Goal: Information Seeking & Learning: Learn about a topic

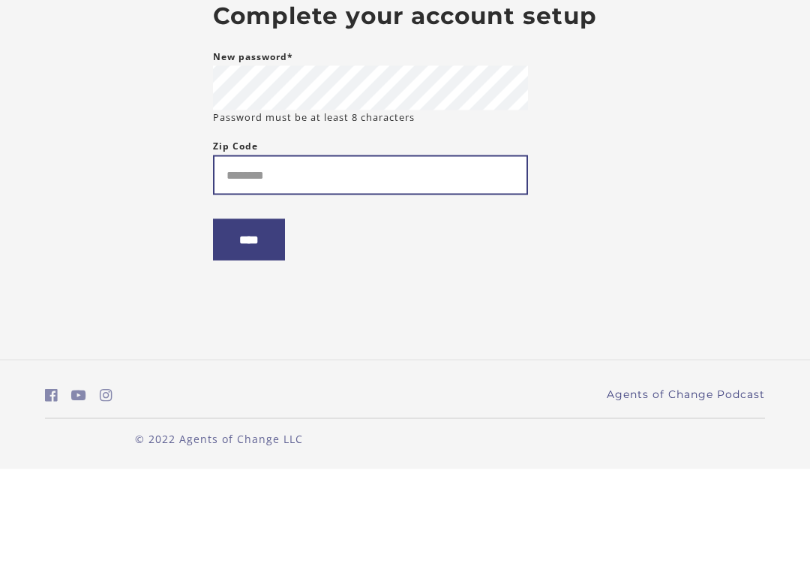
click at [467, 262] on input "Zip Code" at bounding box center [370, 282] width 315 height 40
type input "*****"
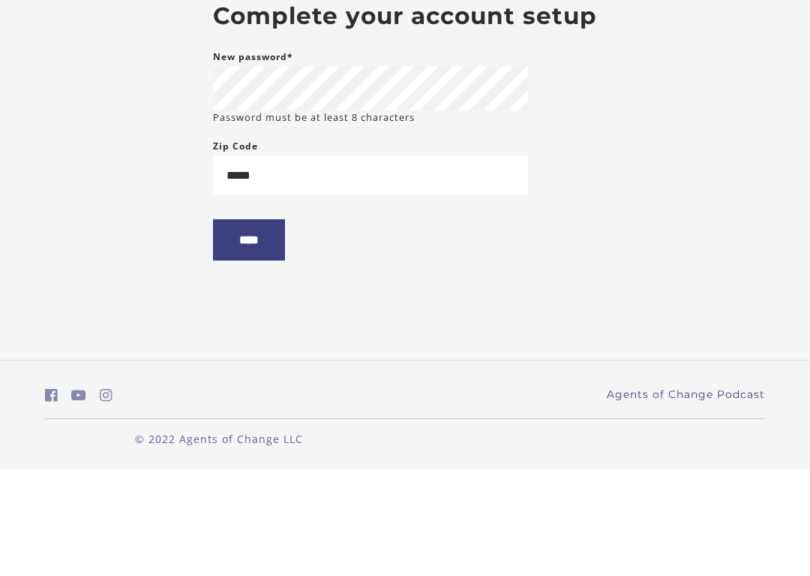
click at [266, 326] on input "****" at bounding box center [249, 346] width 72 height 41
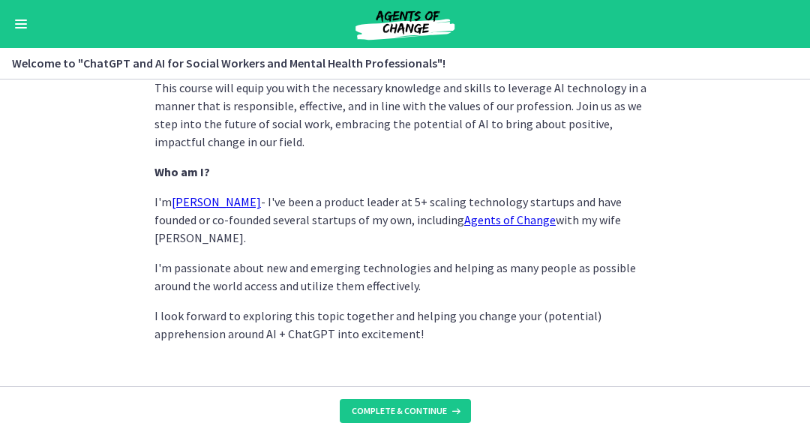
scroll to position [840, 0]
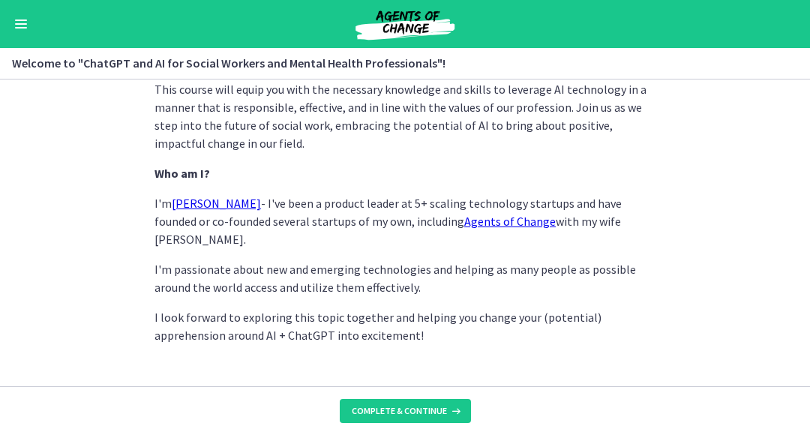
click at [435, 413] on span "Complete & continue" at bounding box center [399, 411] width 95 height 12
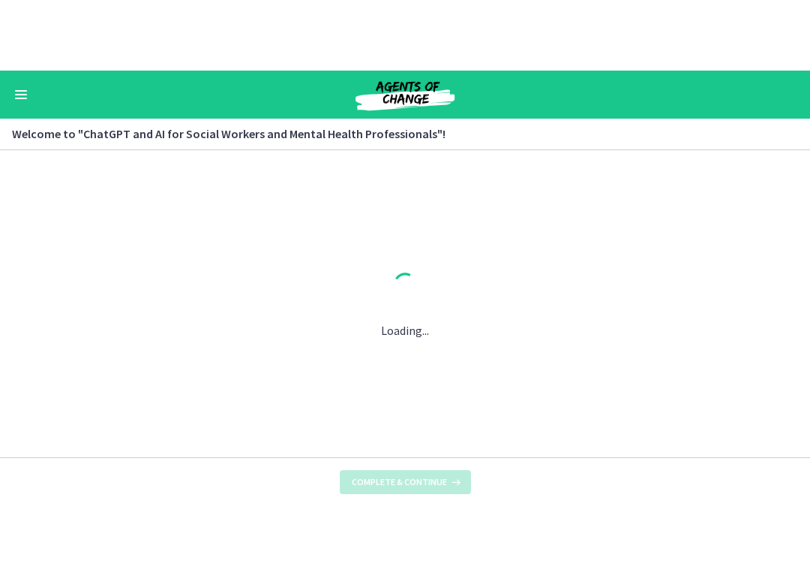
scroll to position [0, 0]
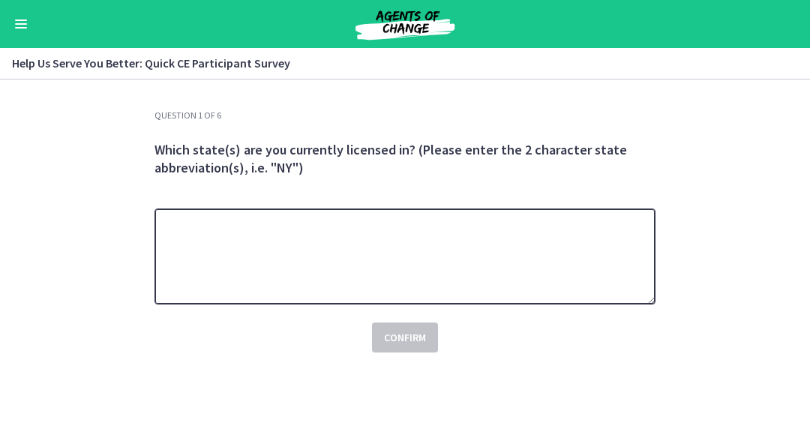
click at [578, 262] on textarea at bounding box center [405, 257] width 501 height 96
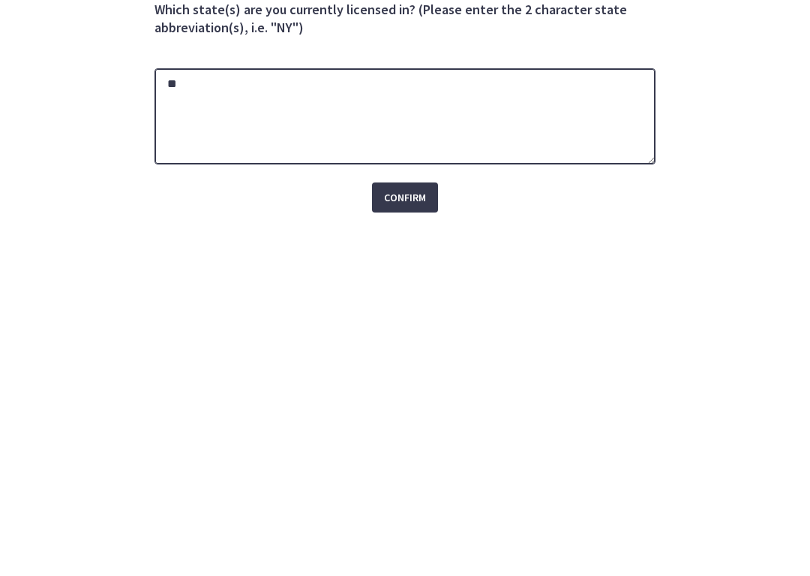
type textarea "**"
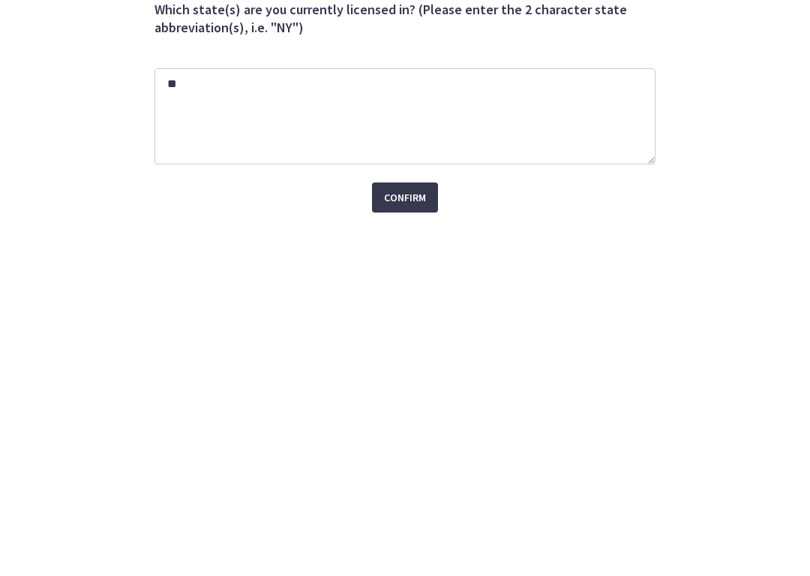
click at [406, 329] on span "Confirm" at bounding box center [405, 338] width 42 height 18
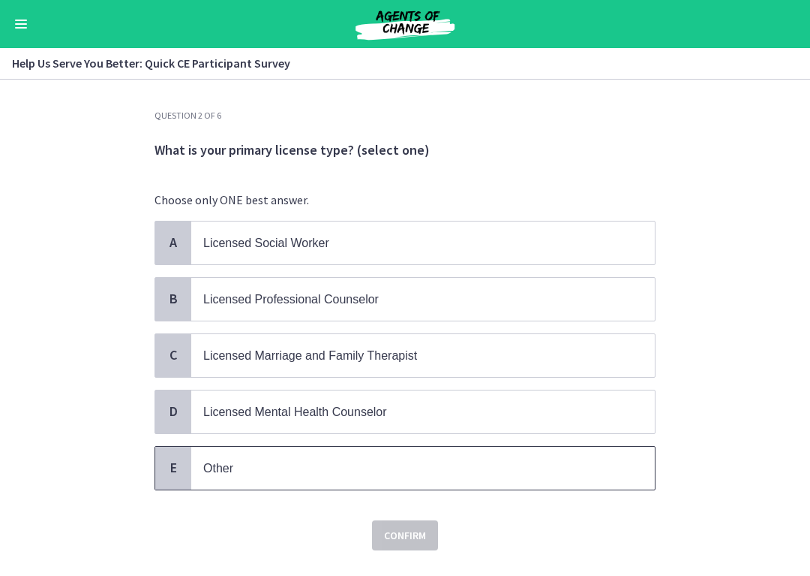
click at [347, 434] on p "Other" at bounding box center [408, 467] width 410 height 19
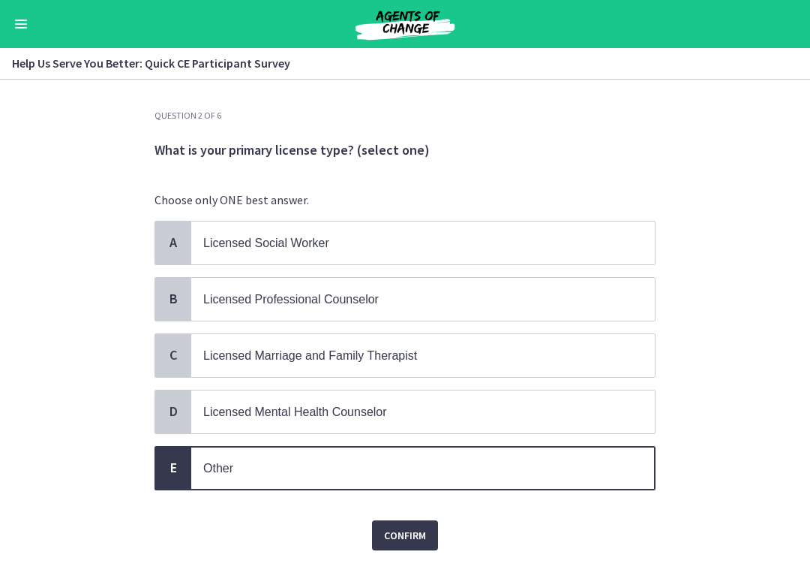
click at [529, 434] on p "Other" at bounding box center [408, 467] width 410 height 19
click at [534, 434] on p "Other" at bounding box center [408, 467] width 410 height 19
click at [537, 434] on p "Other" at bounding box center [408, 467] width 410 height 19
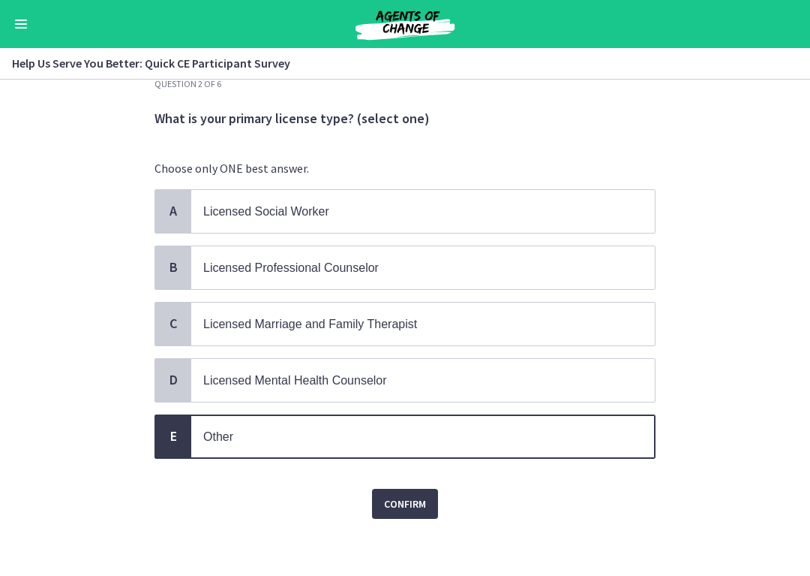
scroll to position [31, 0]
click at [538, 434] on p "Other" at bounding box center [408, 437] width 410 height 19
click at [413, 434] on button "Confirm" at bounding box center [405, 504] width 66 height 30
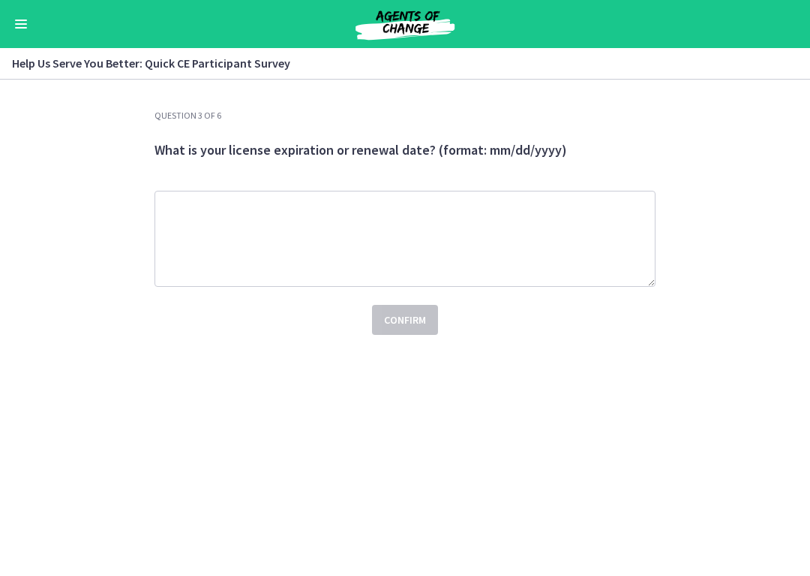
scroll to position [0, 0]
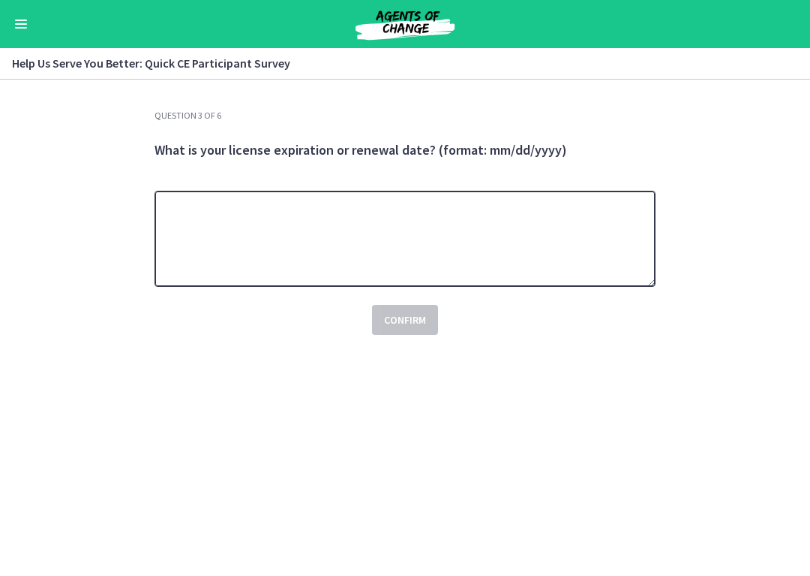
click at [562, 239] on textarea at bounding box center [405, 239] width 501 height 96
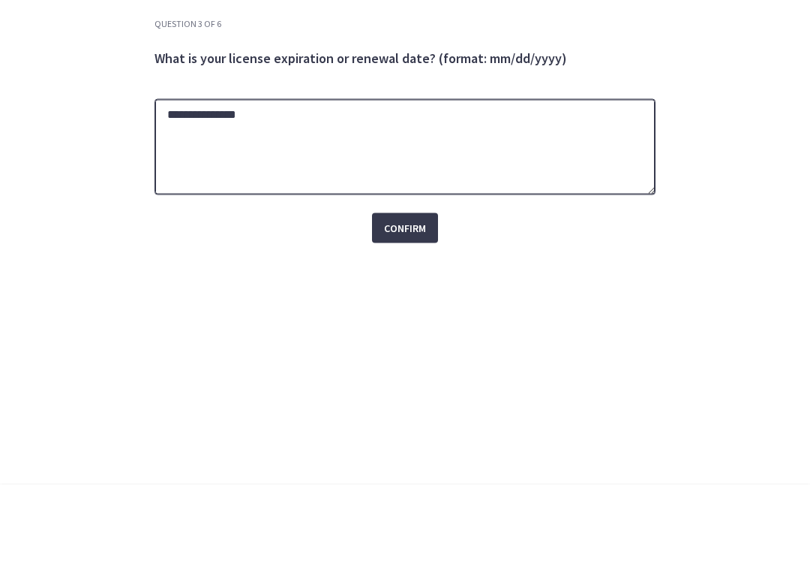
type textarea "**********"
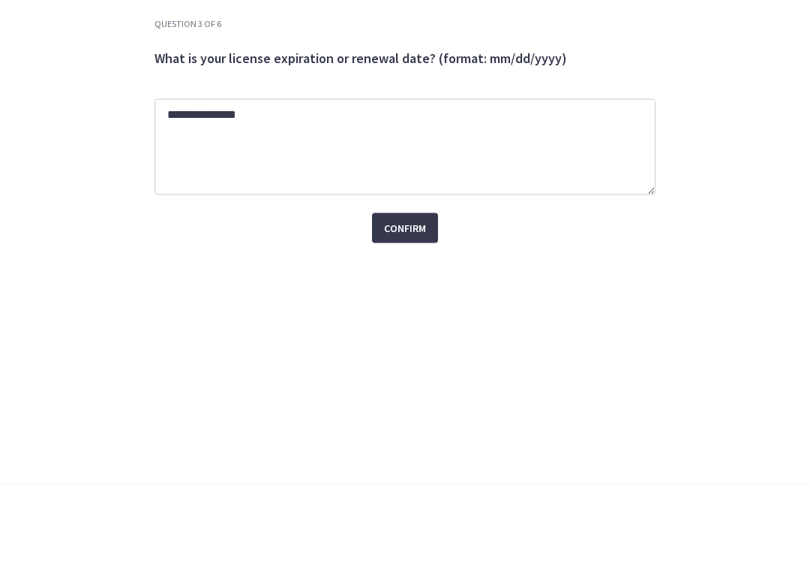
click at [409, 305] on button "Confirm" at bounding box center [405, 320] width 66 height 30
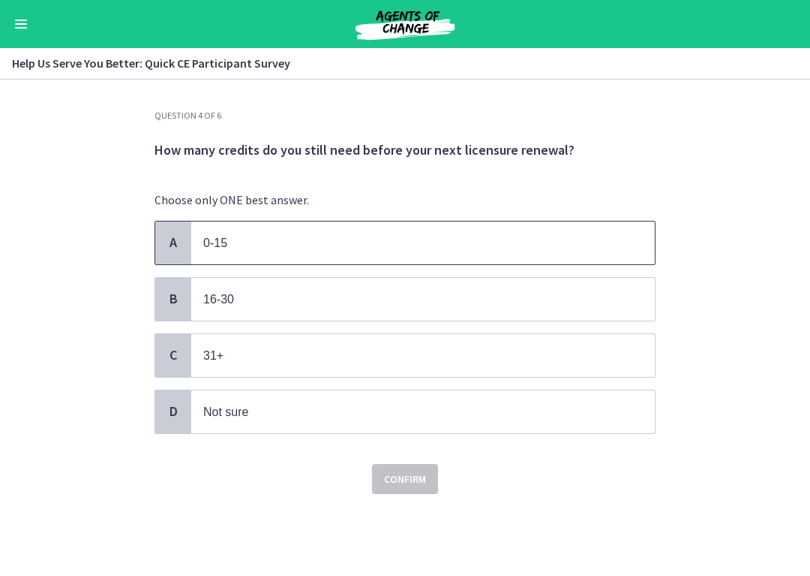
click at [597, 250] on p "0-15" at bounding box center [408, 242] width 410 height 19
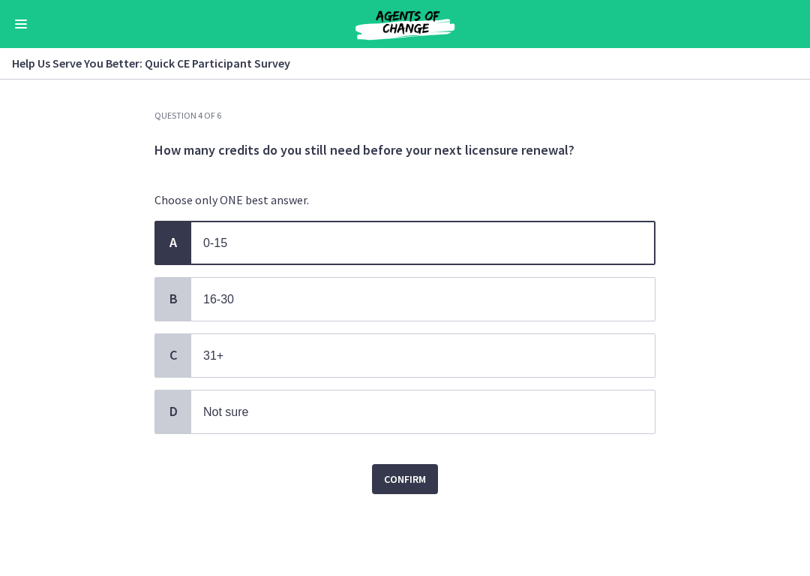
click at [419, 434] on span "Confirm" at bounding box center [405, 479] width 42 height 18
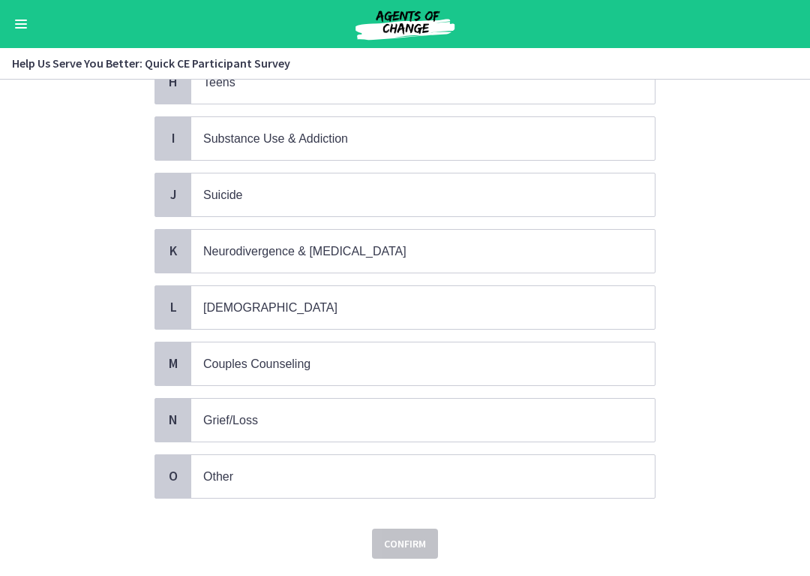
scroll to position [555, 0]
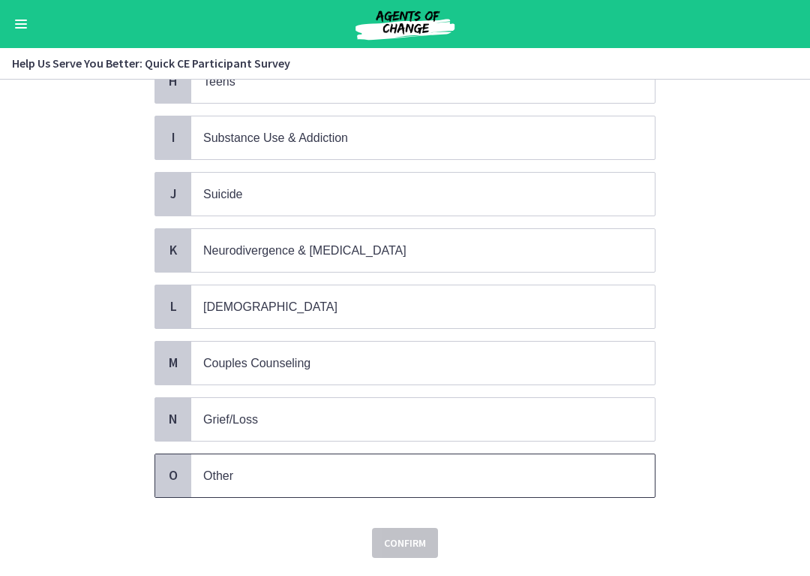
click at [487, 434] on span "Other" at bounding box center [423, 475] width 464 height 43
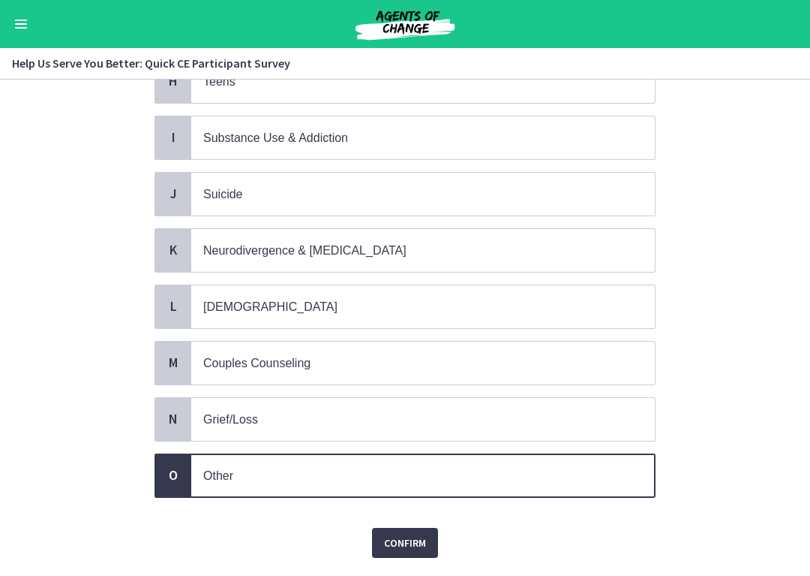
click at [417, 434] on span "Confirm" at bounding box center [405, 543] width 42 height 18
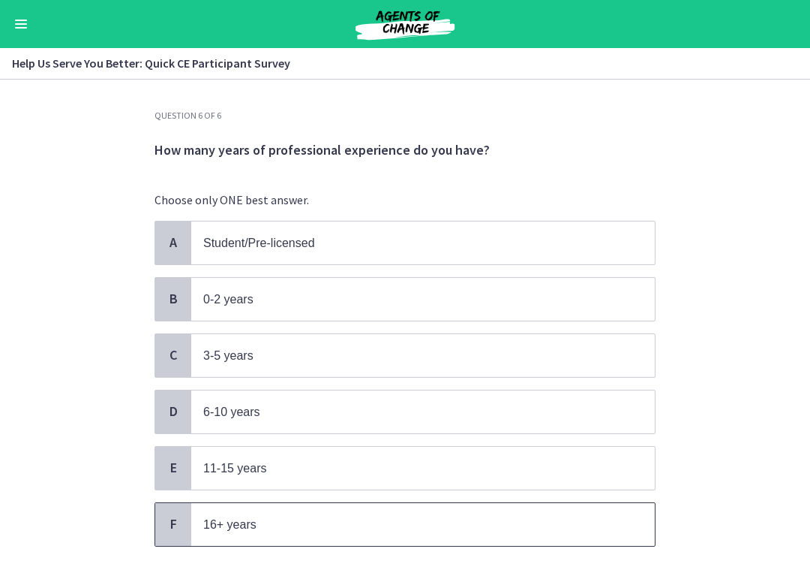
click at [479, 434] on span "16+ years" at bounding box center [423, 524] width 464 height 43
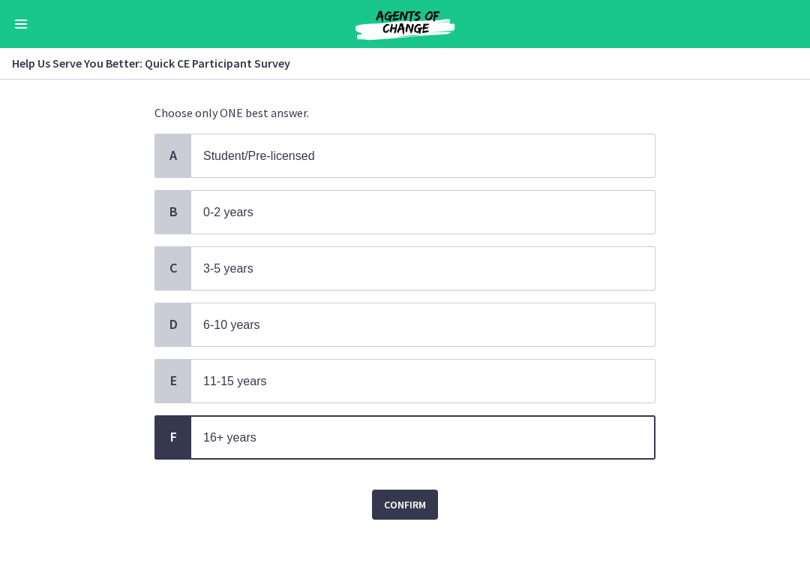
scroll to position [86, 0]
click at [413, 434] on span "Confirm" at bounding box center [405, 505] width 42 height 18
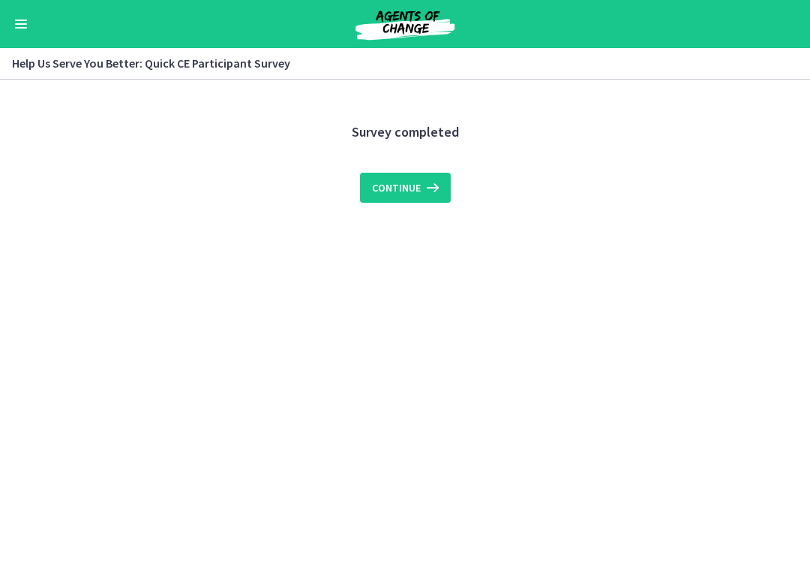
scroll to position [0, 0]
click at [415, 190] on span "Continue" at bounding box center [396, 188] width 49 height 18
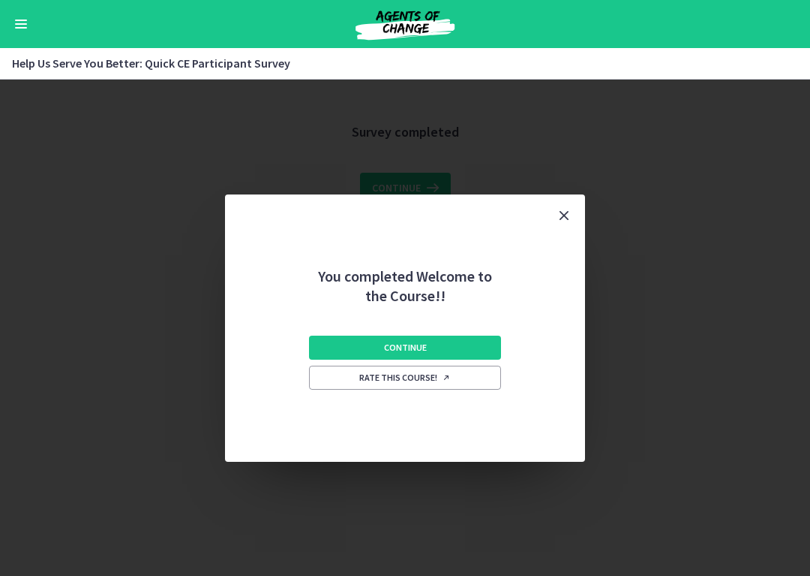
click at [457, 354] on button "Continue" at bounding box center [405, 347] width 192 height 24
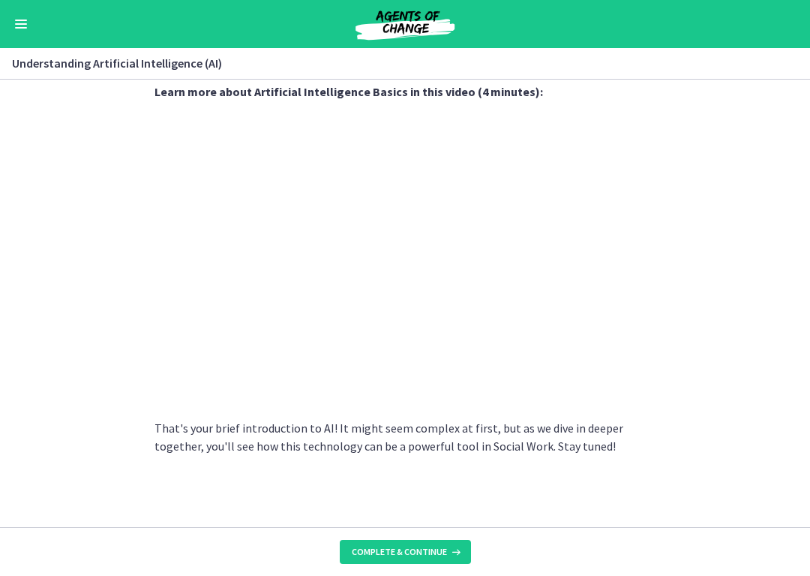
scroll to position [657, 0]
click at [430, 434] on button "Complete & continue" at bounding box center [405, 552] width 131 height 24
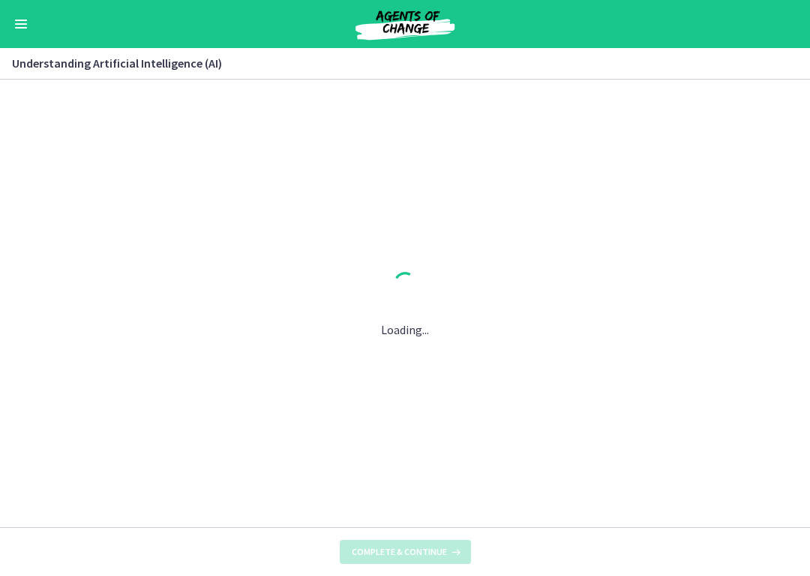
scroll to position [0, 0]
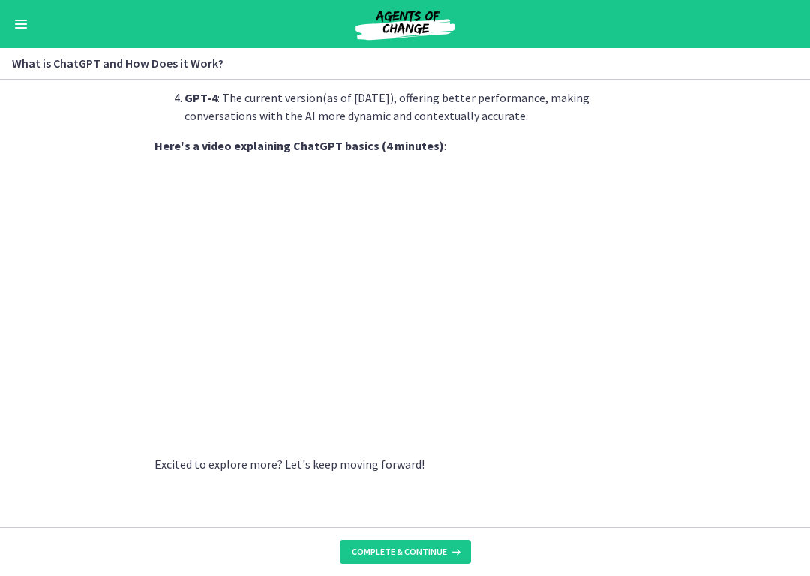
scroll to position [741, 0]
click at [449, 434] on icon at bounding box center [454, 552] width 15 height 12
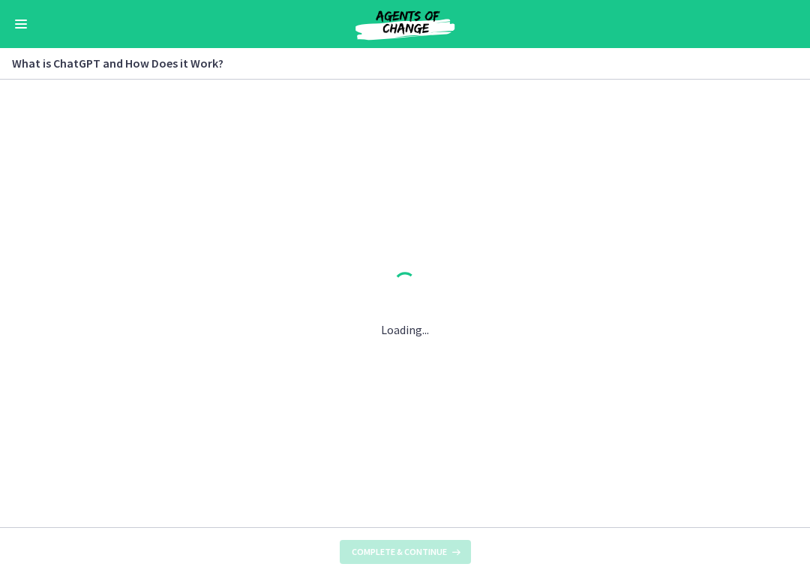
scroll to position [0, 0]
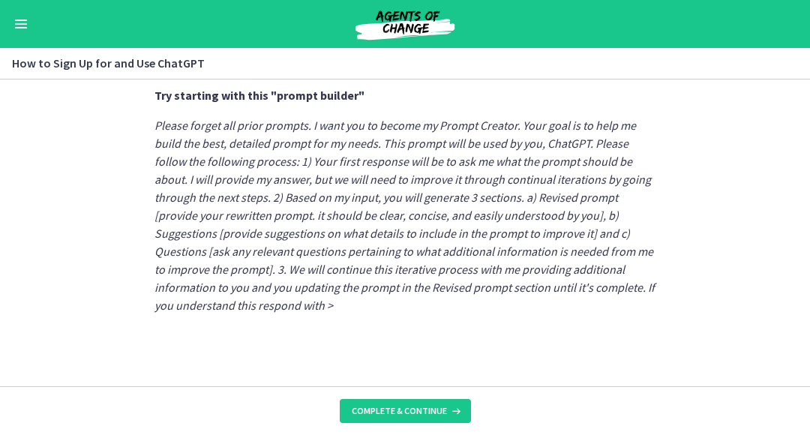
scroll to position [951, 0]
click at [446, 418] on button "Complete & continue" at bounding box center [405, 411] width 131 height 24
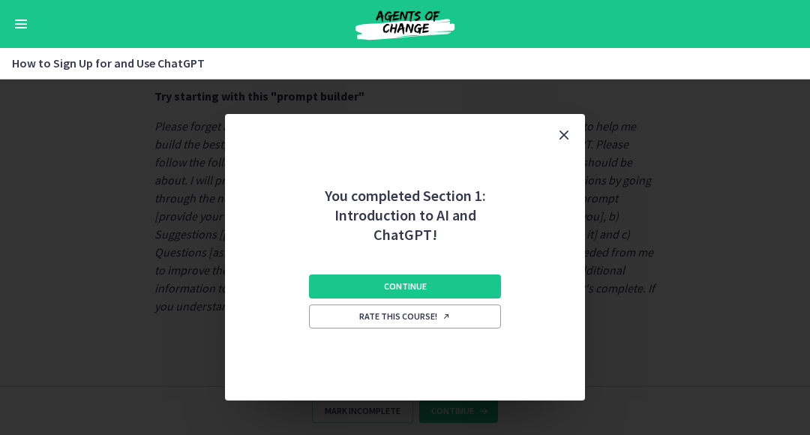
click at [473, 288] on button "Continue" at bounding box center [405, 287] width 192 height 24
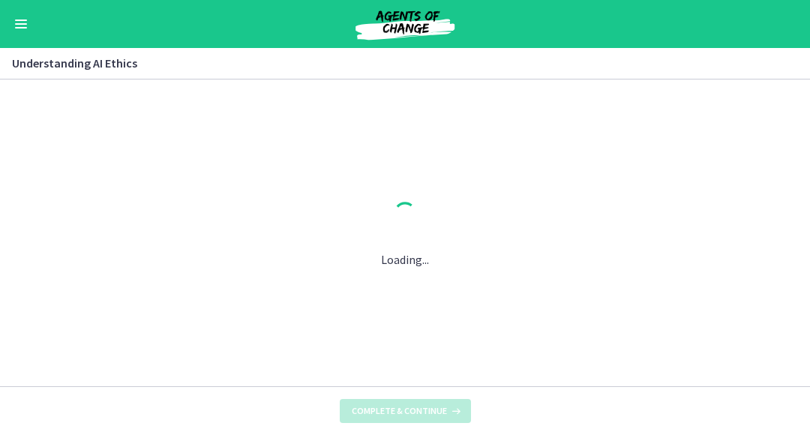
scroll to position [0, 0]
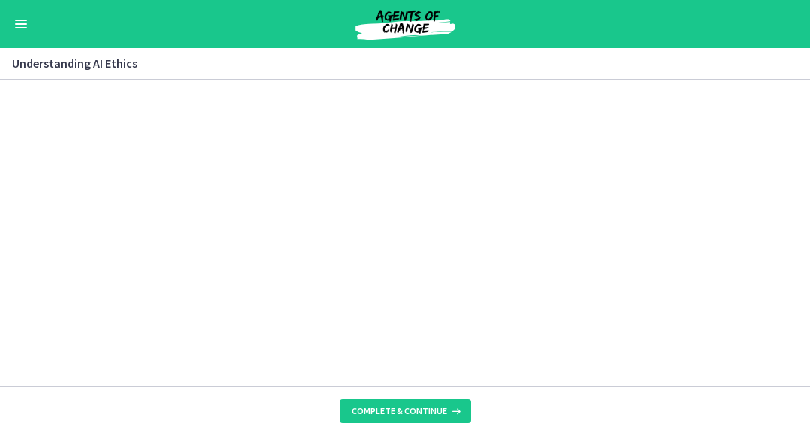
scroll to position [740, 0]
